Goal: Task Accomplishment & Management: Complete application form

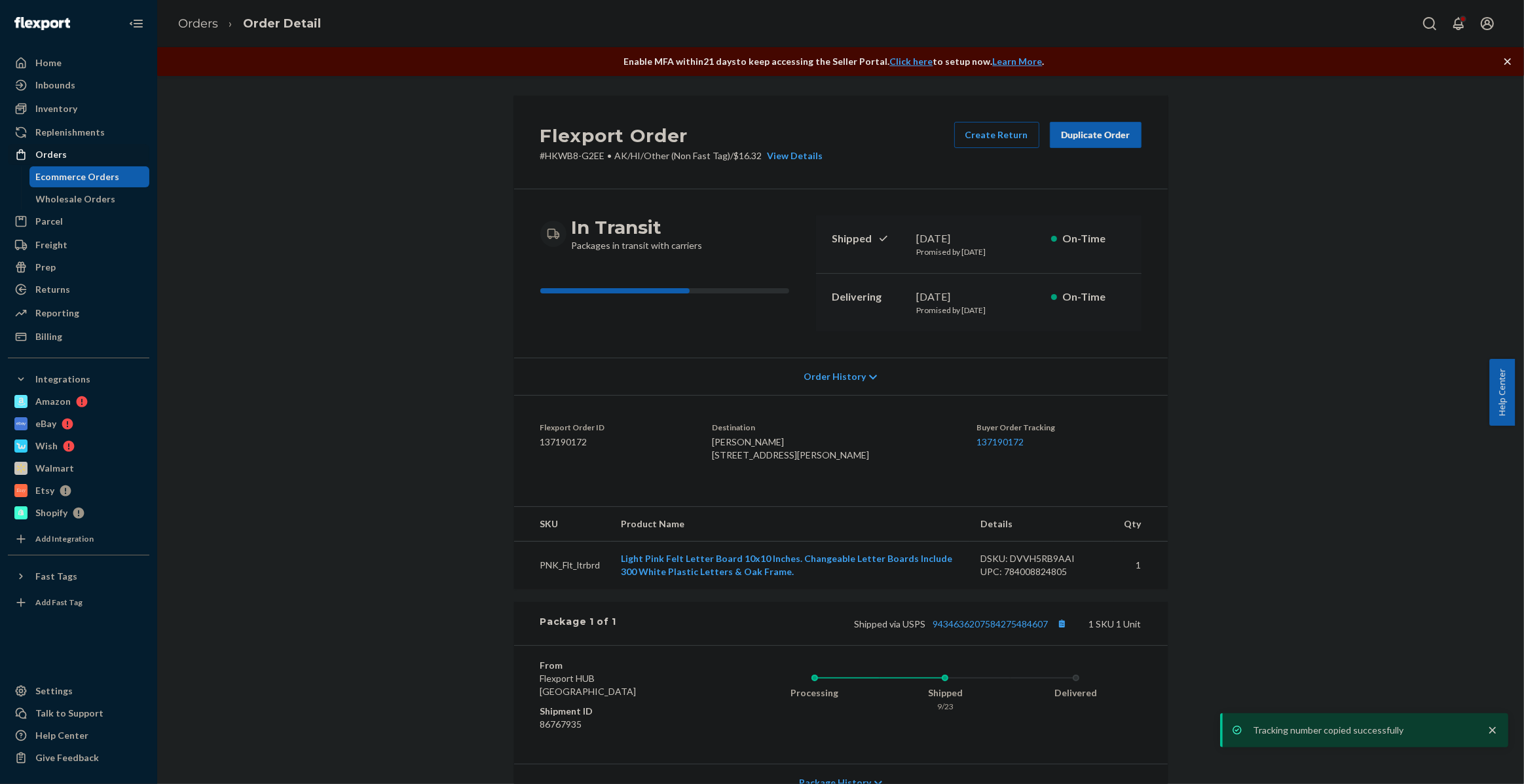
scroll to position [119, 0]
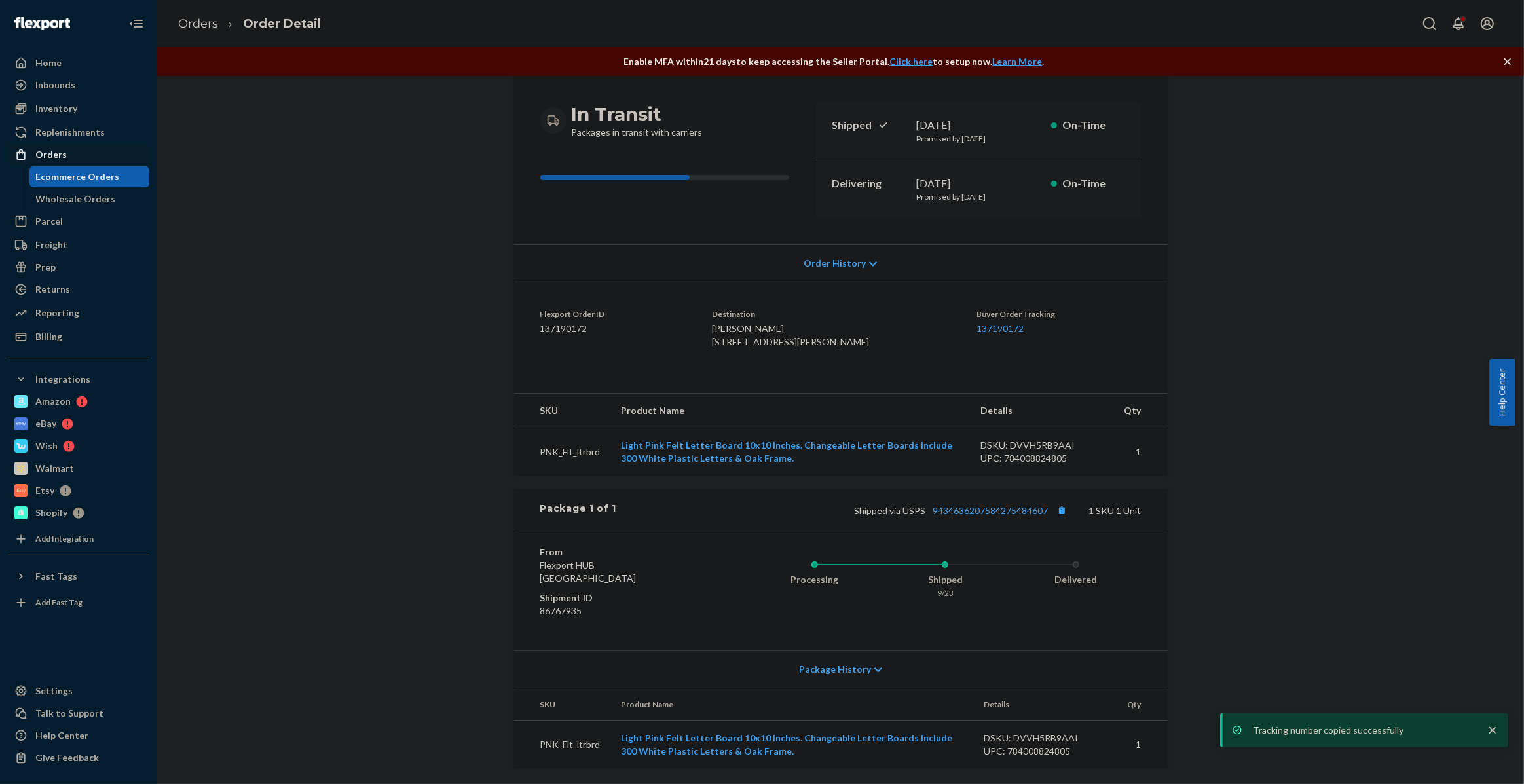
click at [61, 159] on div "Orders" at bounding box center [51, 154] width 31 height 13
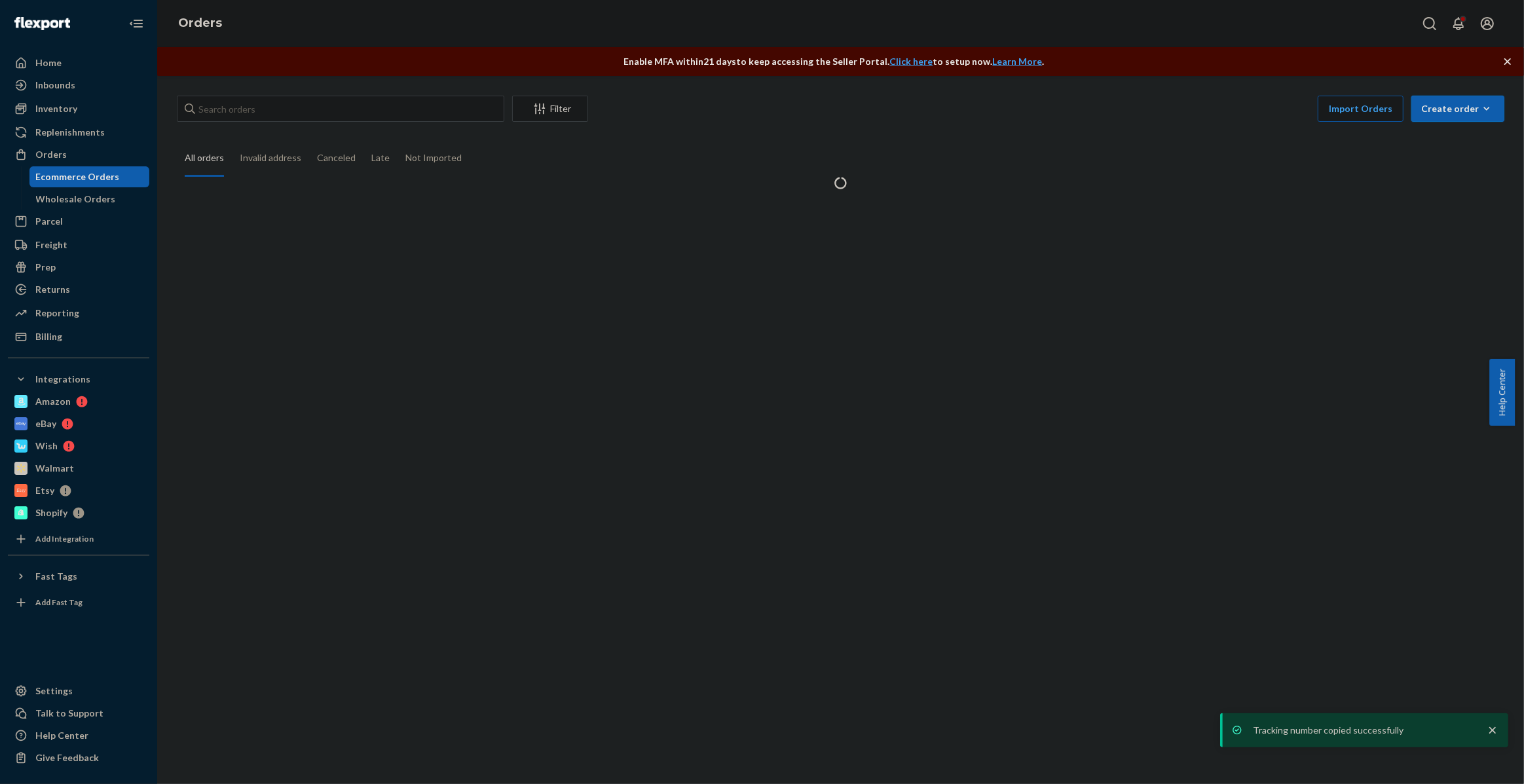
click at [1480, 104] on icon "button" at bounding box center [1487, 109] width 13 height 13
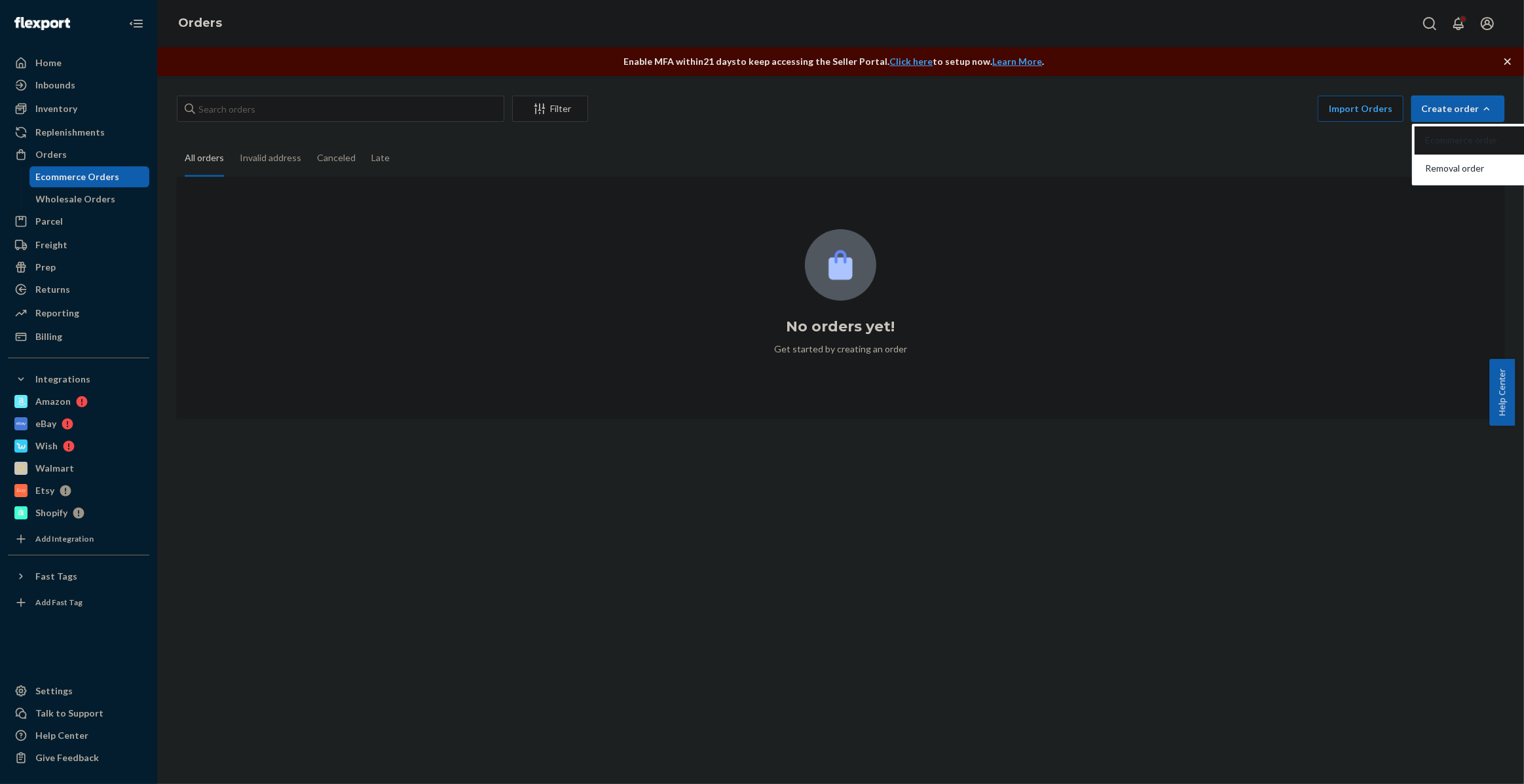
click at [1434, 145] on span "Ecommerce order" at bounding box center [1466, 140] width 81 height 9
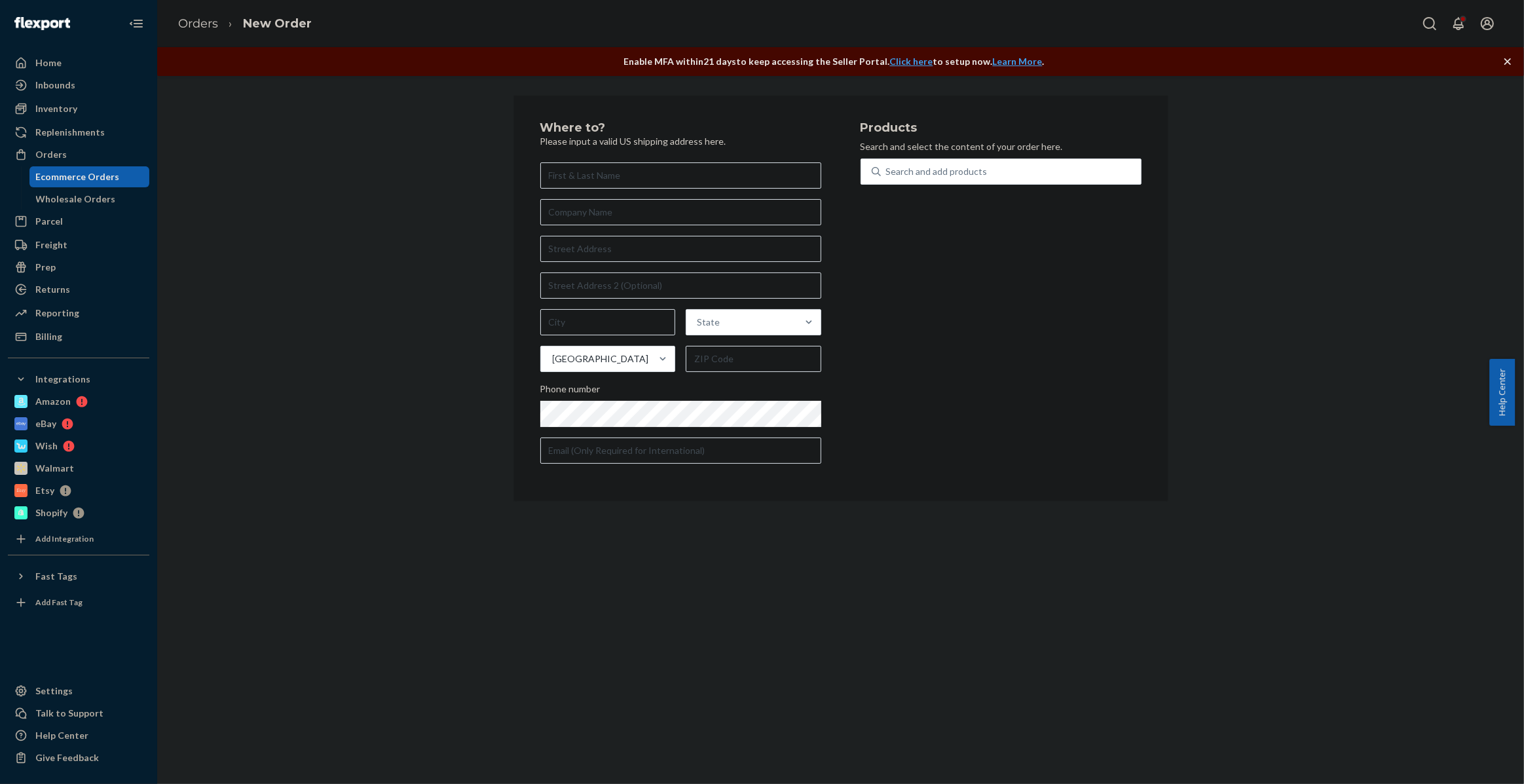
type input "t"
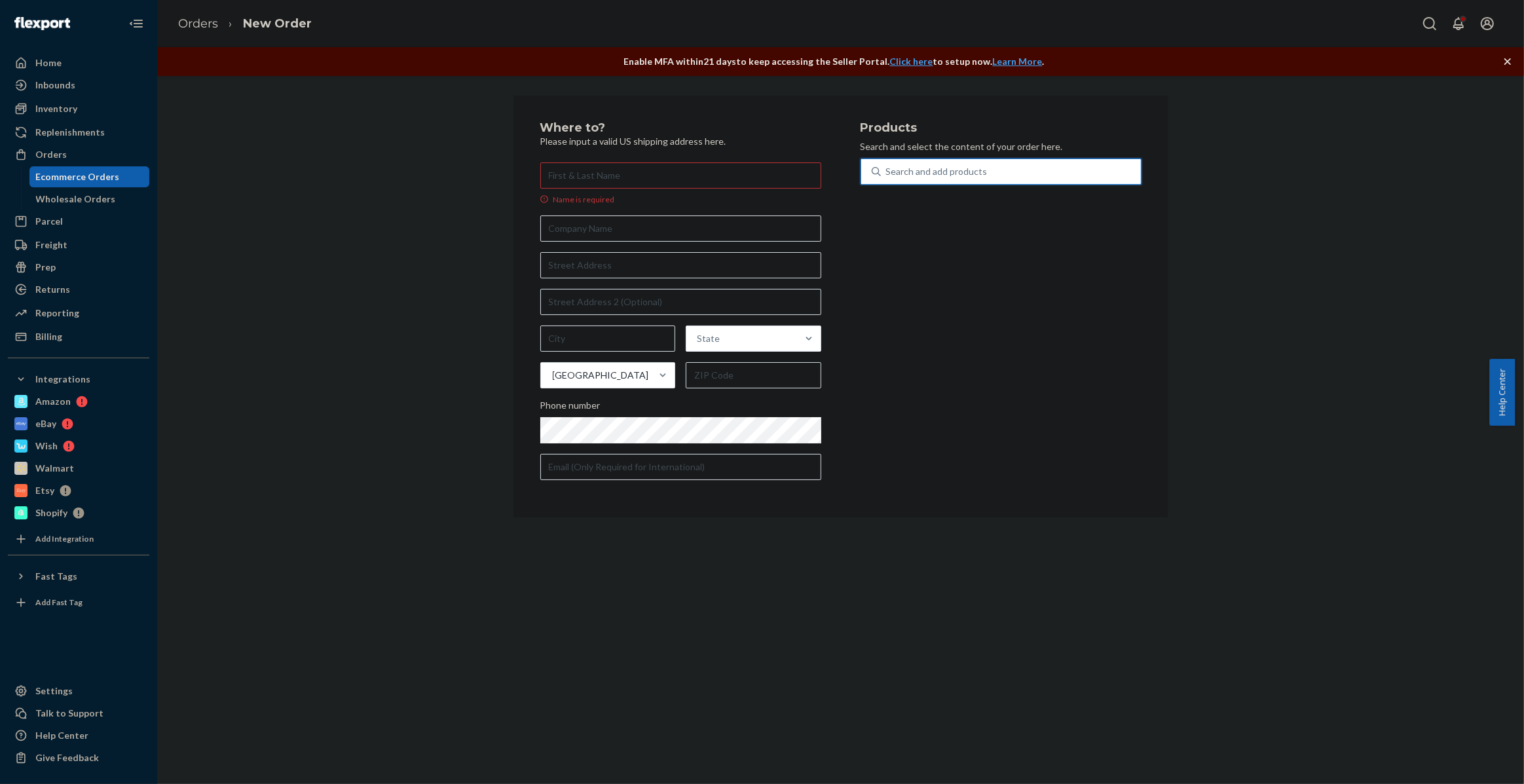
click at [983, 166] on div "Search and add products" at bounding box center [1011, 171] width 260 height 24
click at [888, 166] on input "0 results available. Use Up and Down to choose options, press Enter to select t…" at bounding box center [887, 171] width 1 height 13
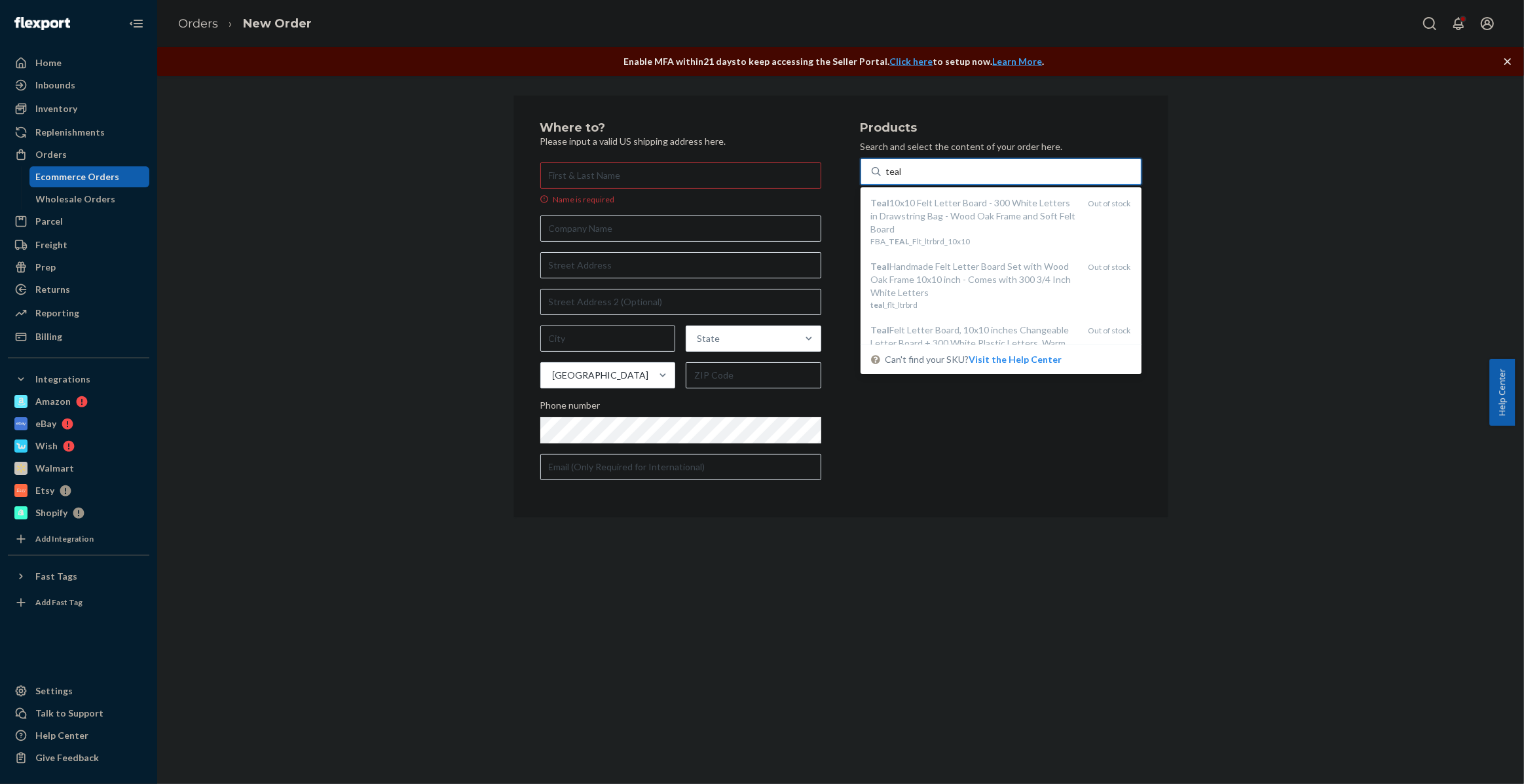
type input "teal"
